Goal: Information Seeking & Learning: Learn about a topic

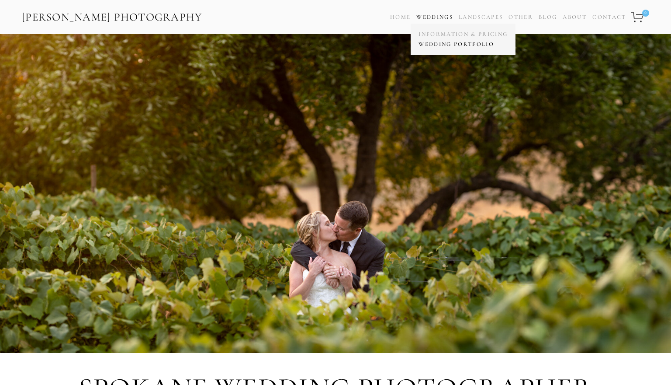
click at [439, 42] on link "Wedding Portfolio" at bounding box center [463, 44] width 94 height 10
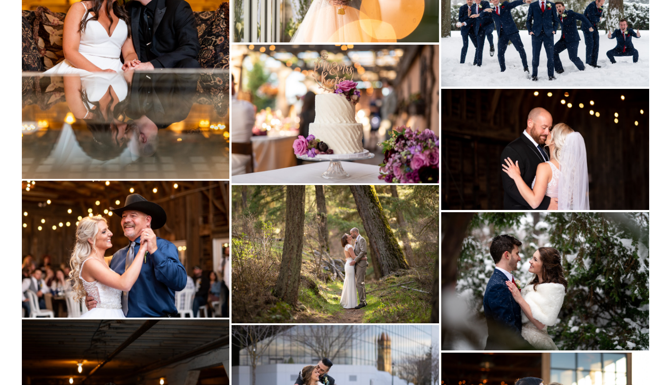
scroll to position [6950, 0]
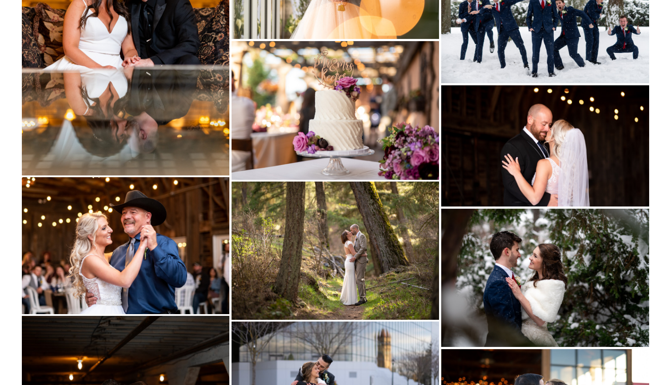
click at [536, 286] on img at bounding box center [545, 277] width 208 height 138
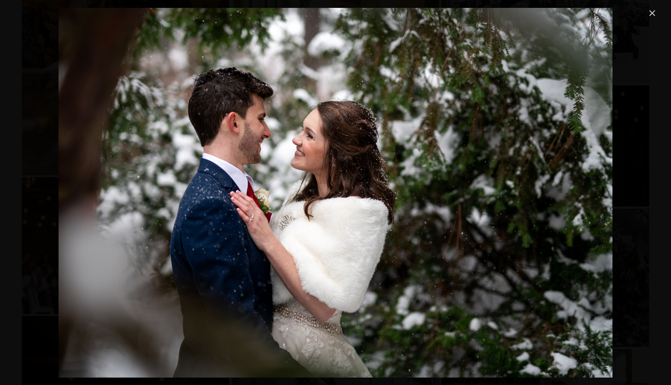
click at [654, 14] on link "Close" at bounding box center [652, 13] width 10 height 10
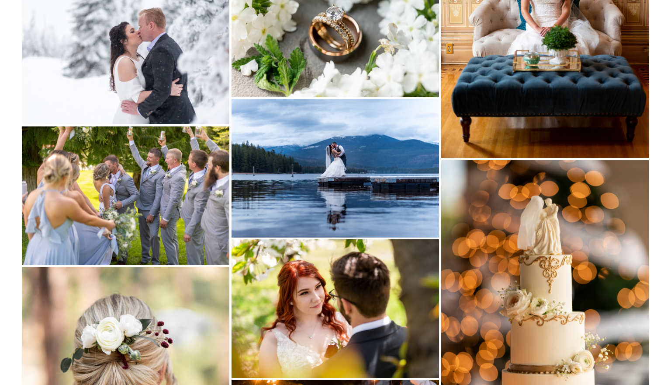
scroll to position [7596, 0]
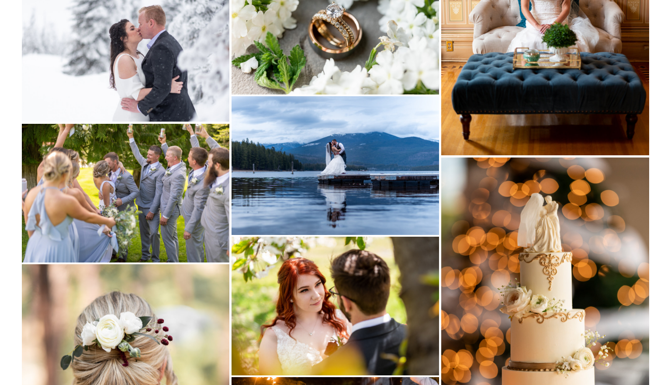
click at [214, 212] on img at bounding box center [126, 193] width 208 height 139
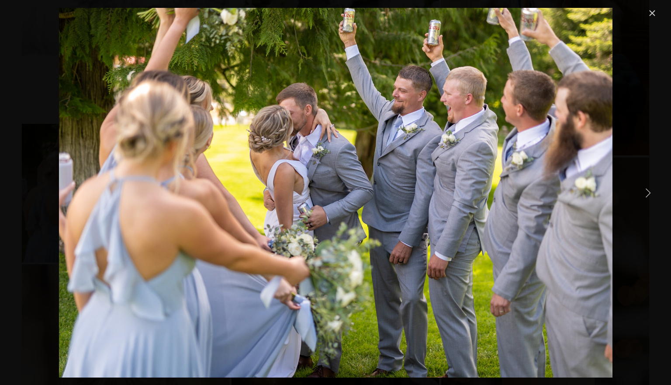
click at [649, 14] on link "Close" at bounding box center [652, 13] width 10 height 10
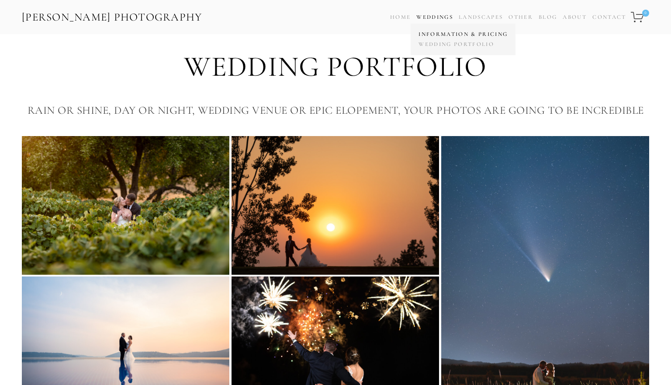
click at [440, 33] on link "Information & Pricing" at bounding box center [463, 34] width 94 height 10
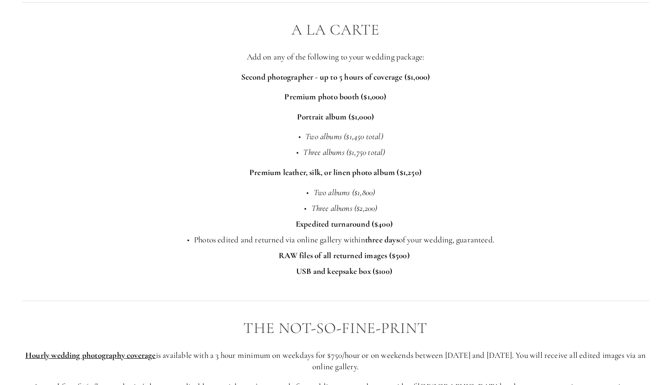
scroll to position [1382, 0]
